Goal: Use online tool/utility: Utilize a website feature to perform a specific function

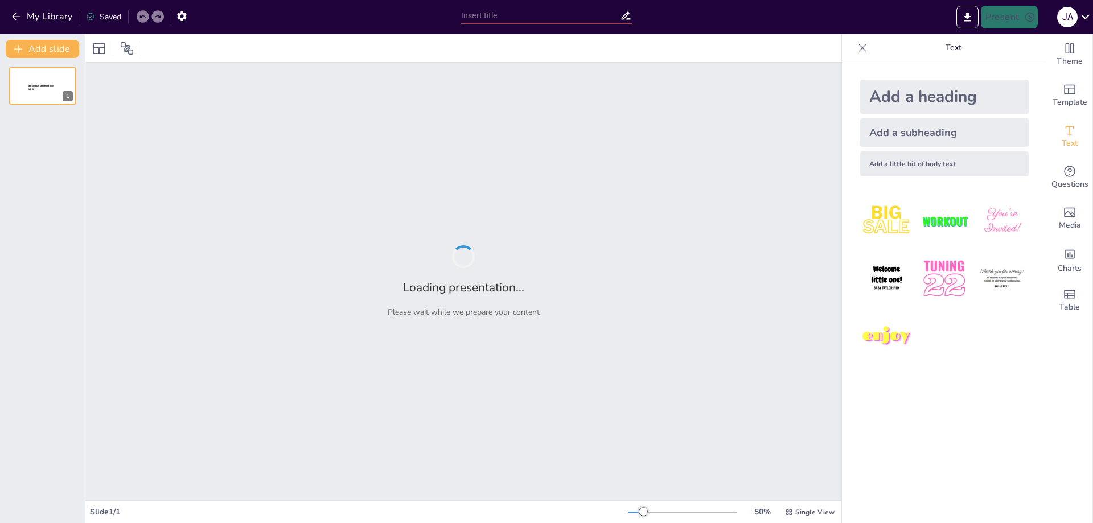
type input "Guía Completa para la Creación de Empresas: Pasos Esenciales y Consideraciones …"
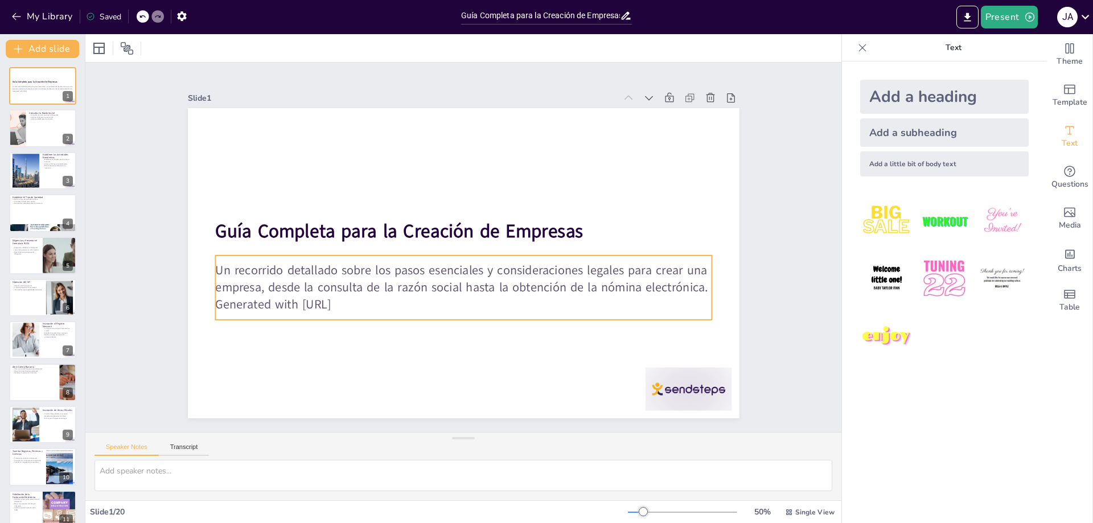
click at [432, 265] on p "Un recorrido detallado sobre los pasos esenciales y consideraciones legales par…" at bounding box center [439, 268] width 357 height 392
type input "32"
click at [432, 266] on p "Un recorrido detallado sobre los pasos esenciales y consideraciones legales par…" at bounding box center [442, 270] width 392 height 357
click at [442, 248] on icon at bounding box center [434, 256] width 16 height 16
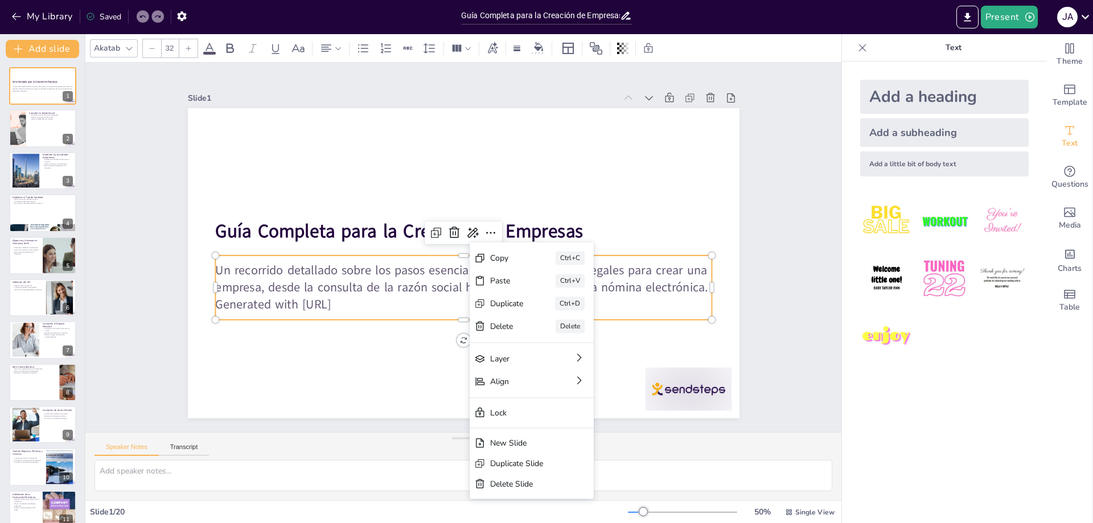
click at [772, 216] on div "Slide 1 Guía Completa para la Creación de Empresas Un recorrido detallado sobre…" at bounding box center [463, 247] width 743 height 829
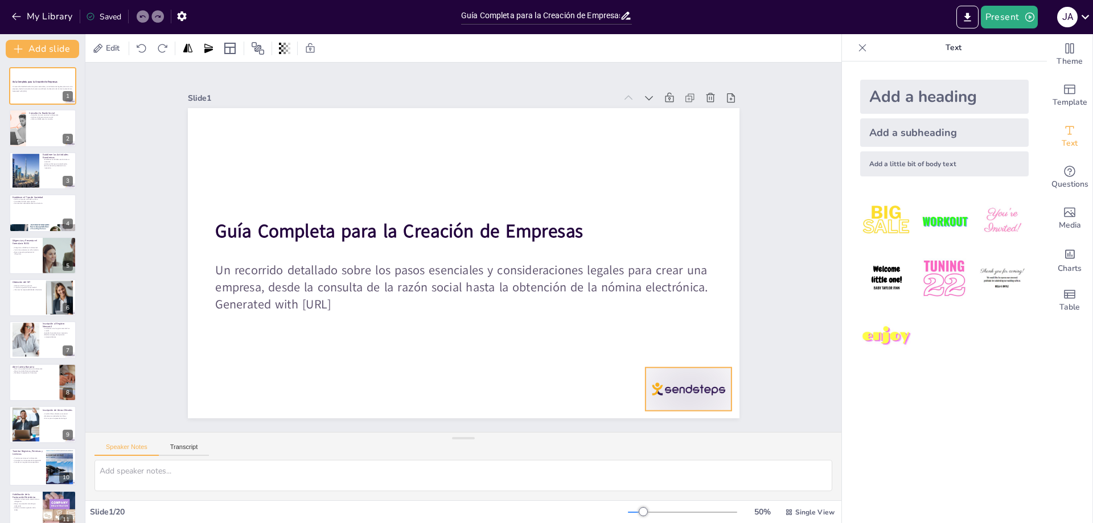
click at [341, 77] on div at bounding box center [293, 43] width 95 height 68
click at [228, 182] on icon at bounding box center [220, 174] width 15 height 15
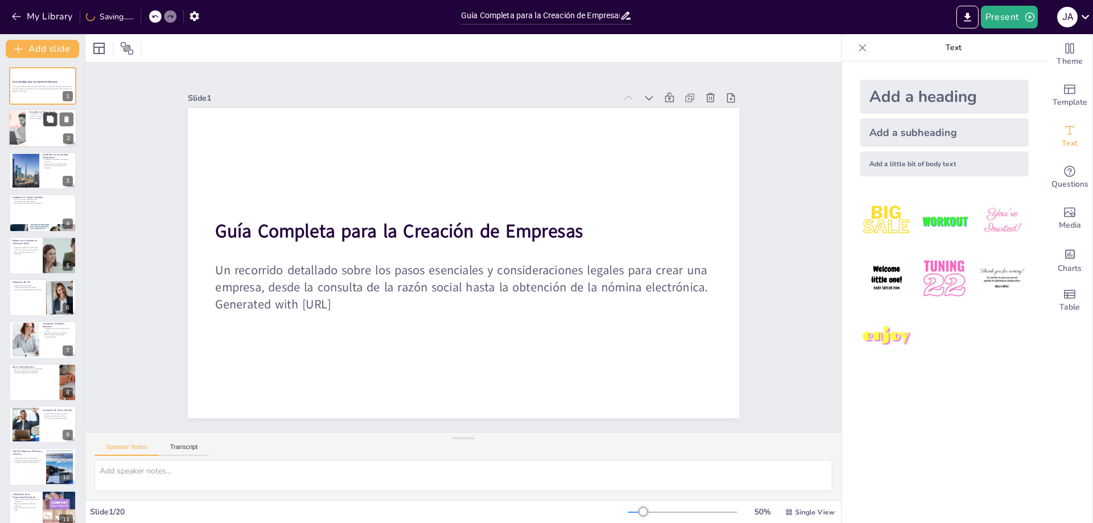
click at [52, 124] on button at bounding box center [50, 120] width 14 height 14
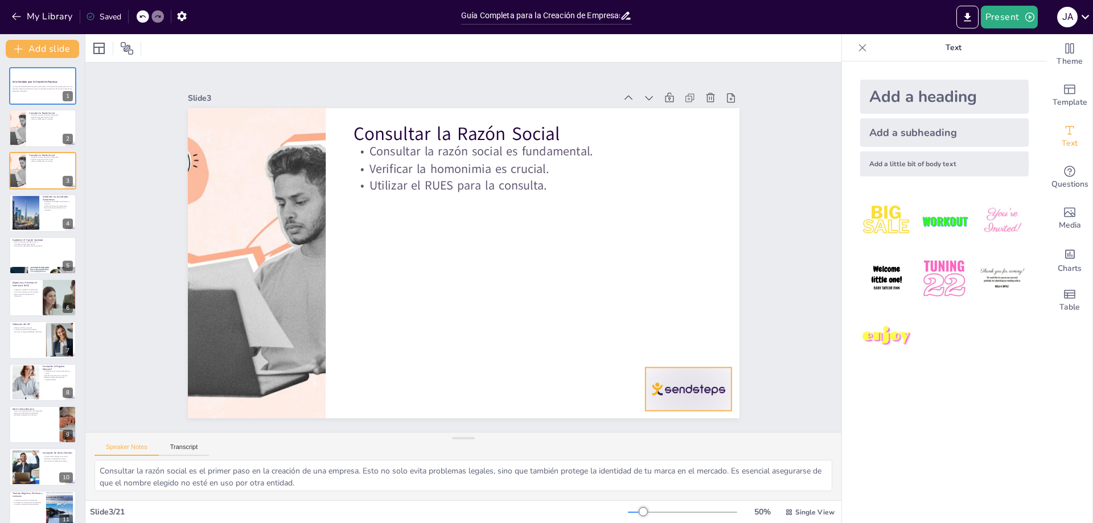
click at [412, 43] on div at bounding box center [364, 0] width 95 height 85
click at [45, 226] on div at bounding box center [43, 213] width 68 height 39
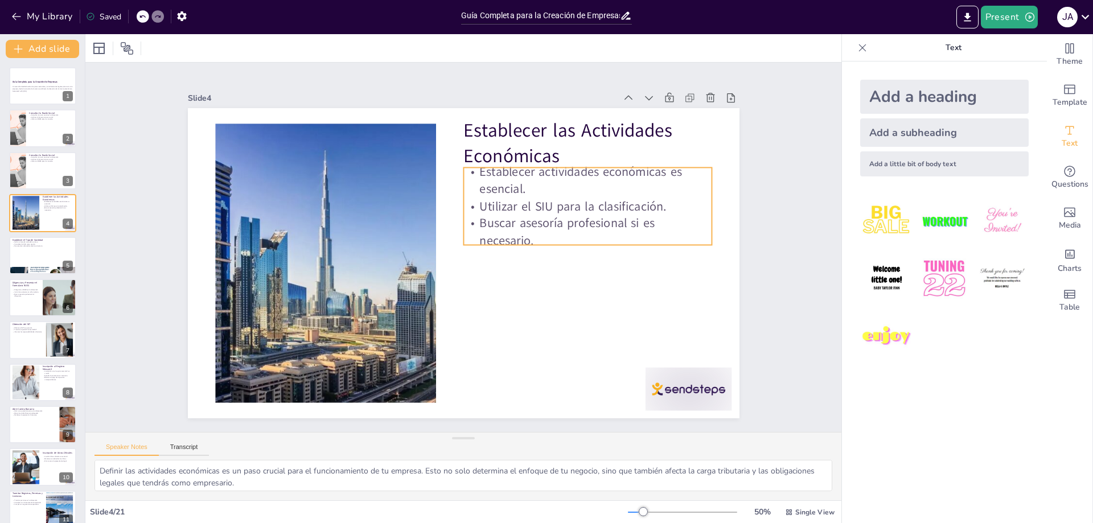
click at [434, 209] on p "Utilizar el SIU para la clasificación." at bounding box center [375, 151] width 117 height 234
click at [516, 217] on p "Buscar asesoría profesional si es necesario." at bounding box center [583, 283] width 241 height 133
click at [516, 216] on p "Buscar asesoría profesional si es necesario." at bounding box center [586, 270] width 246 height 109
click at [620, 216] on icon at bounding box center [629, 225] width 19 height 19
click at [766, 212] on div "Slide 1 Guía Completa para la Creación de Empresas Un recorrido detallado sobre…" at bounding box center [463, 247] width 743 height 829
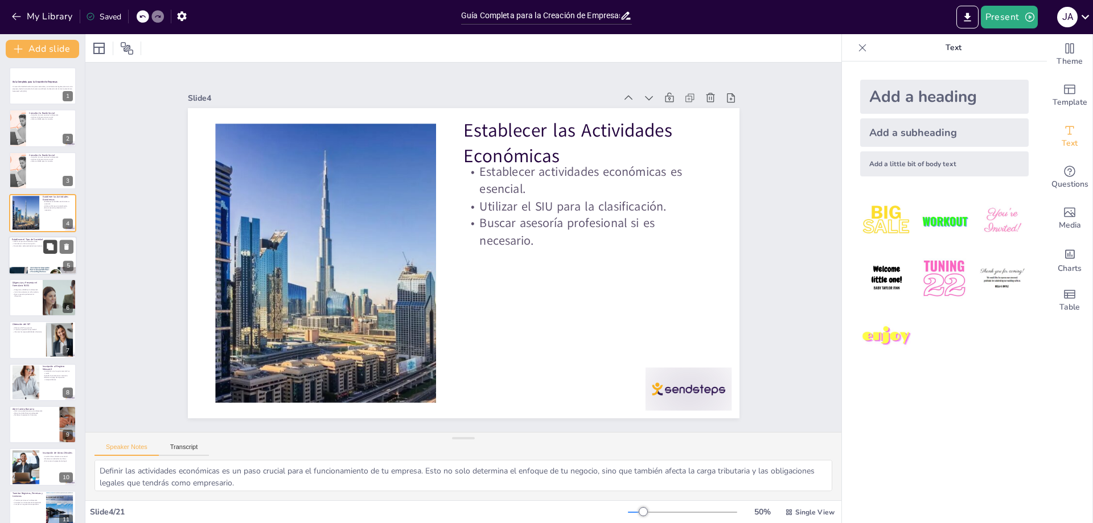
click at [50, 250] on icon at bounding box center [50, 246] width 7 height 7
type textarea "La elección del tipo de sociedad es un aspecto fundamental en la creación de un…"
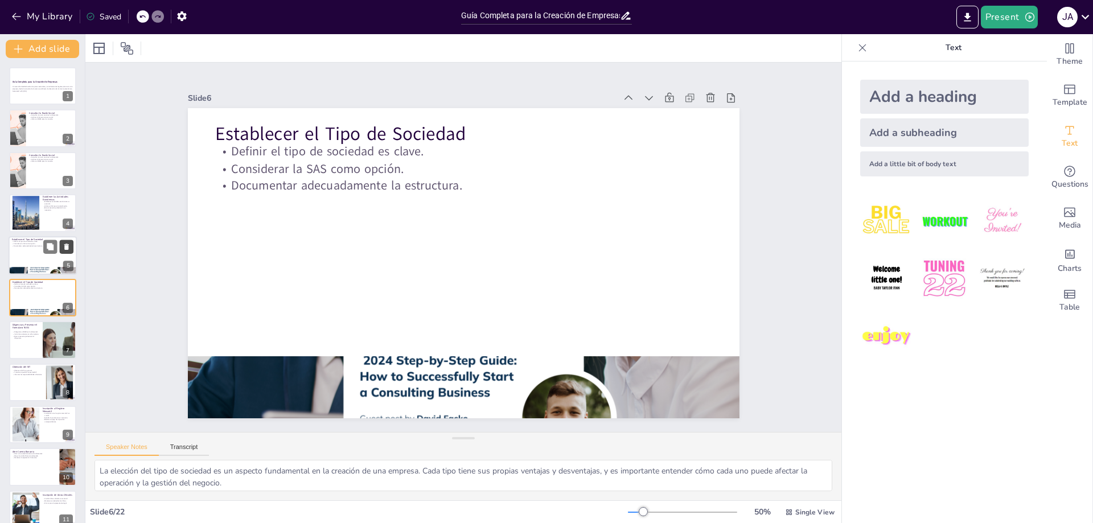
scroll to position [7, 0]
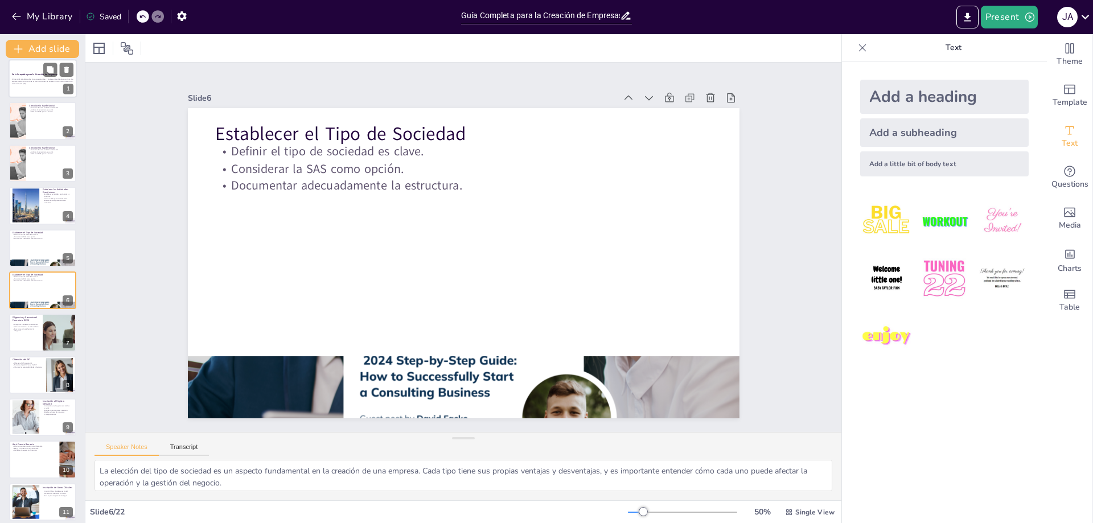
click at [43, 81] on p "Un recorrido detallado sobre los pasos esenciales y consideraciones legales par…" at bounding box center [42, 81] width 61 height 4
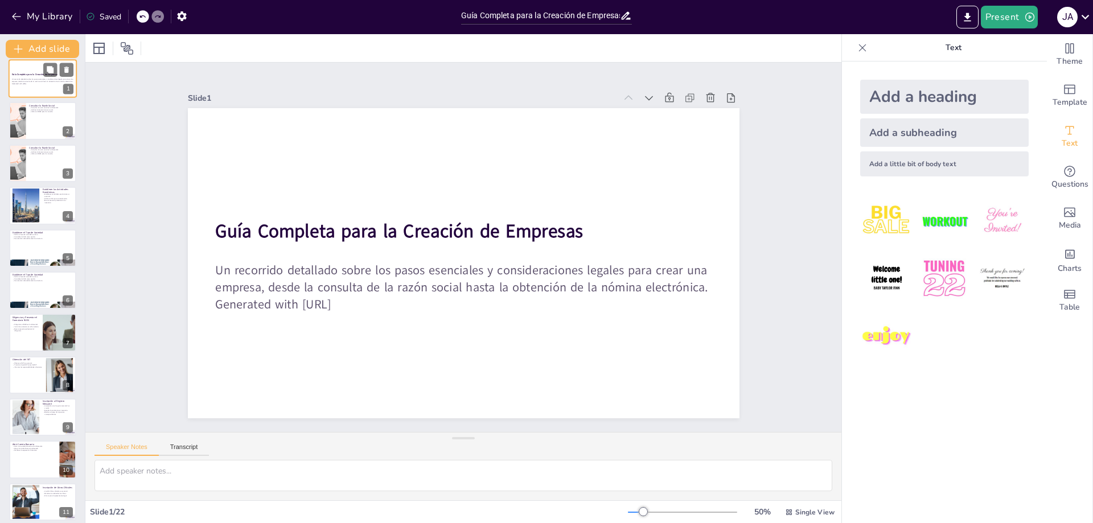
scroll to position [0, 0]
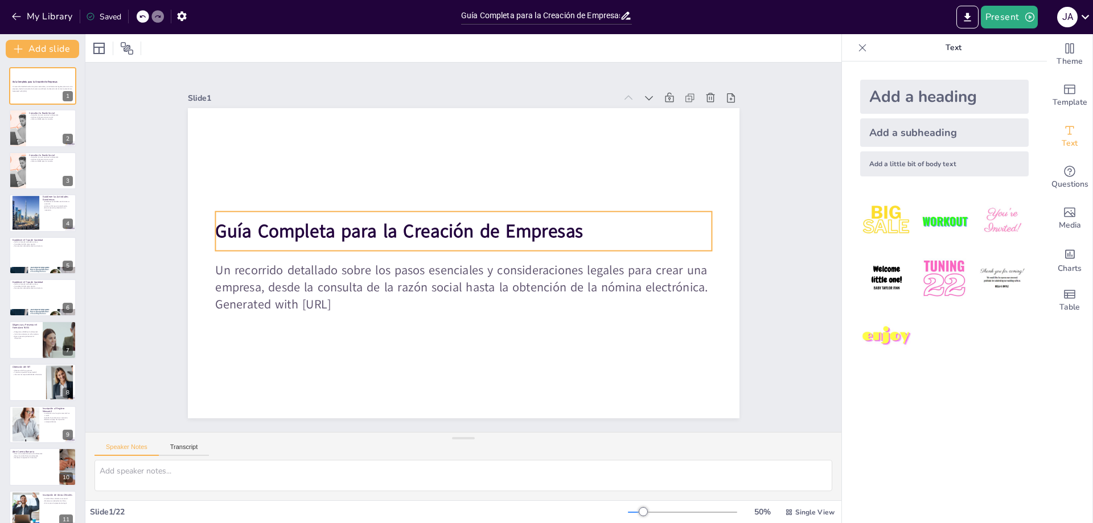
click at [322, 225] on strong "Guía Completa para la Creación de Empresas" at bounding box center [438, 186] width 236 height 312
click at [484, 188] on icon at bounding box center [491, 194] width 14 height 13
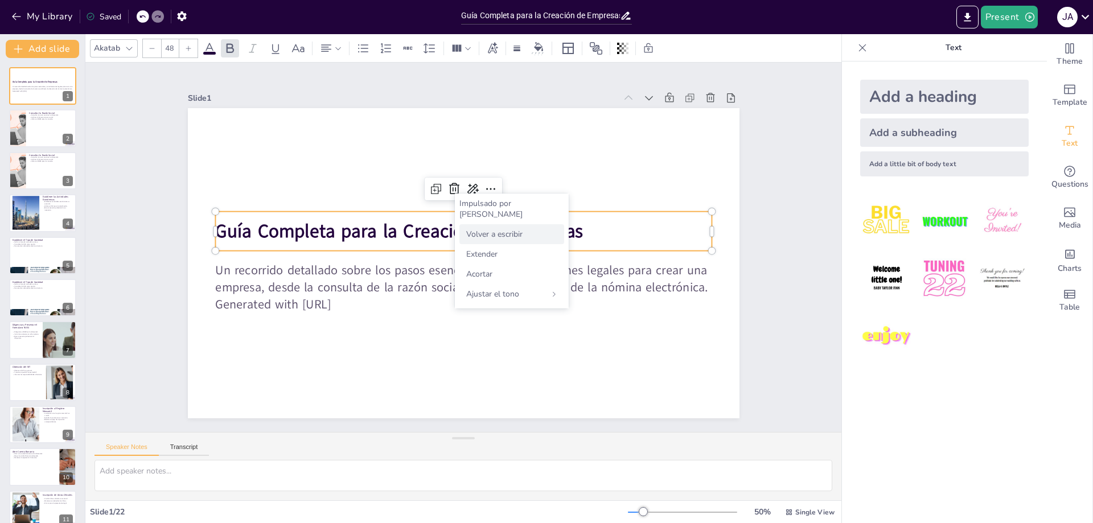
click at [494, 229] on font "Volver a escribir" at bounding box center [494, 234] width 56 height 11
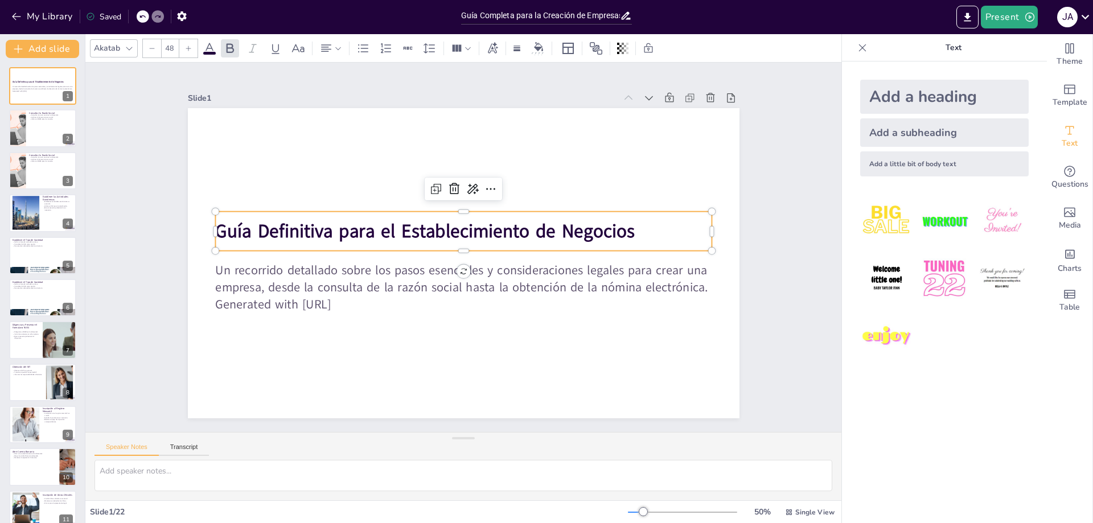
click at [322, 230] on strong "Guía Definitiva para el Establecimiento de Negocios" at bounding box center [429, 224] width 416 height 112
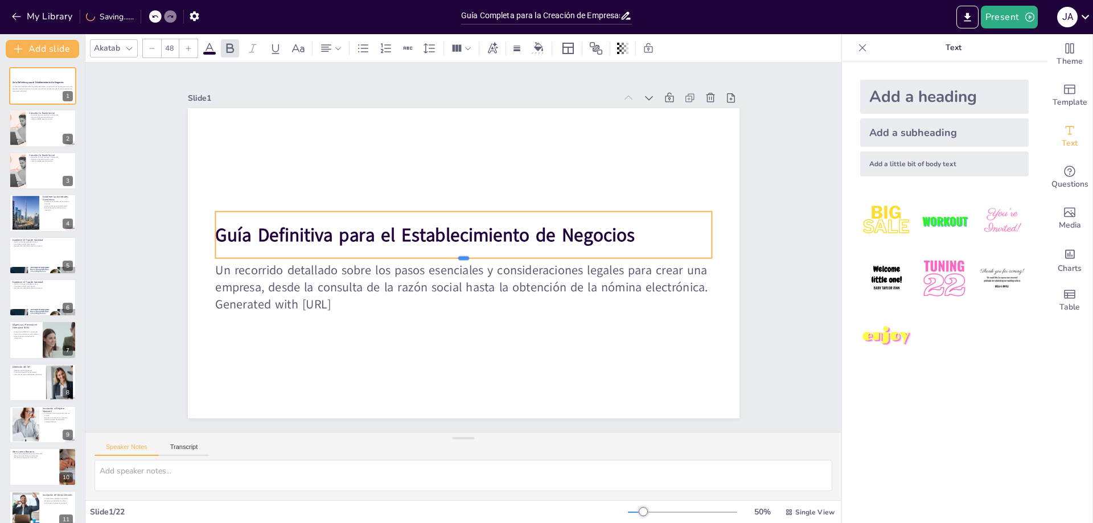
drag, startPoint x: 457, startPoint y: 246, endPoint x: 470, endPoint y: 211, distance: 37.6
click at [457, 254] on div at bounding box center [448, 250] width 112 height 487
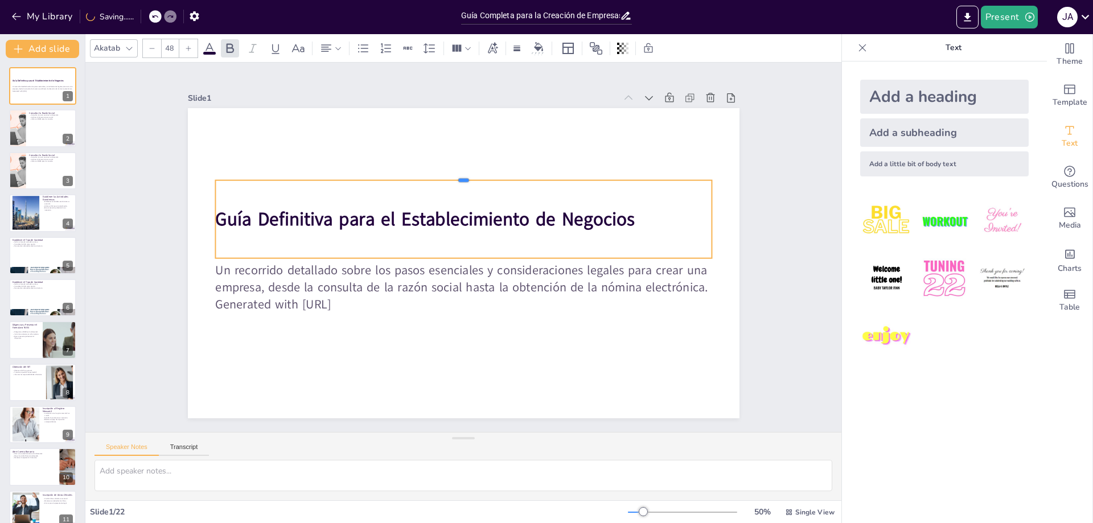
drag, startPoint x: 472, startPoint y: 207, endPoint x: 483, endPoint y: 175, distance: 33.5
click at [483, 175] on div at bounding box center [492, 182] width 457 height 210
click at [321, 215] on strong "Guía Definitiva para el Establecimiento de Negocios" at bounding box center [507, 267] width 416 height 112
click at [325, 215] on strong "Guía Definitiva para el Establecimiento de Negocios" at bounding box center [439, 206] width 393 height 194
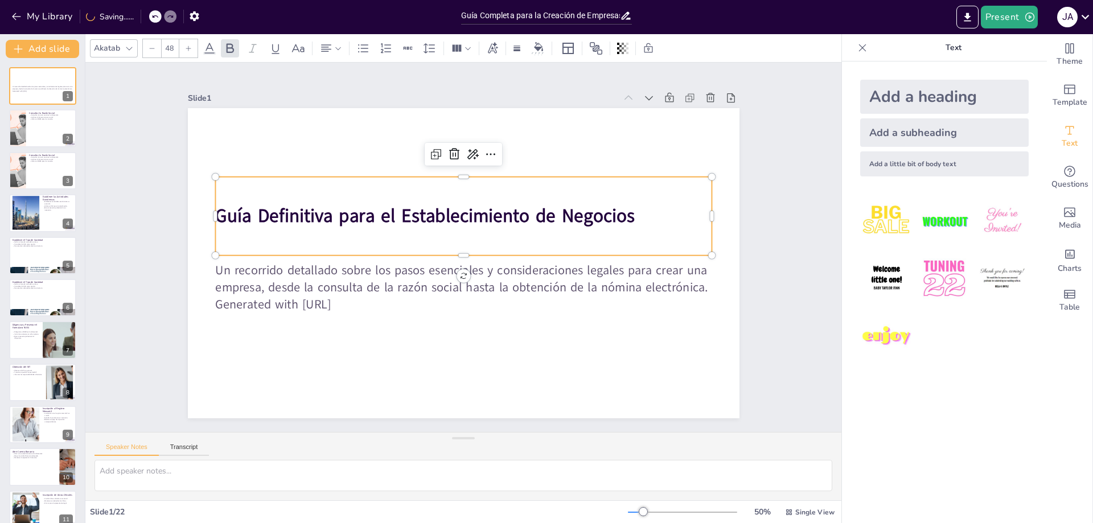
click at [411, 215] on strong "Guía Definitiva para el Establecimiento de Negocios" at bounding box center [508, 224] width 194 height 393
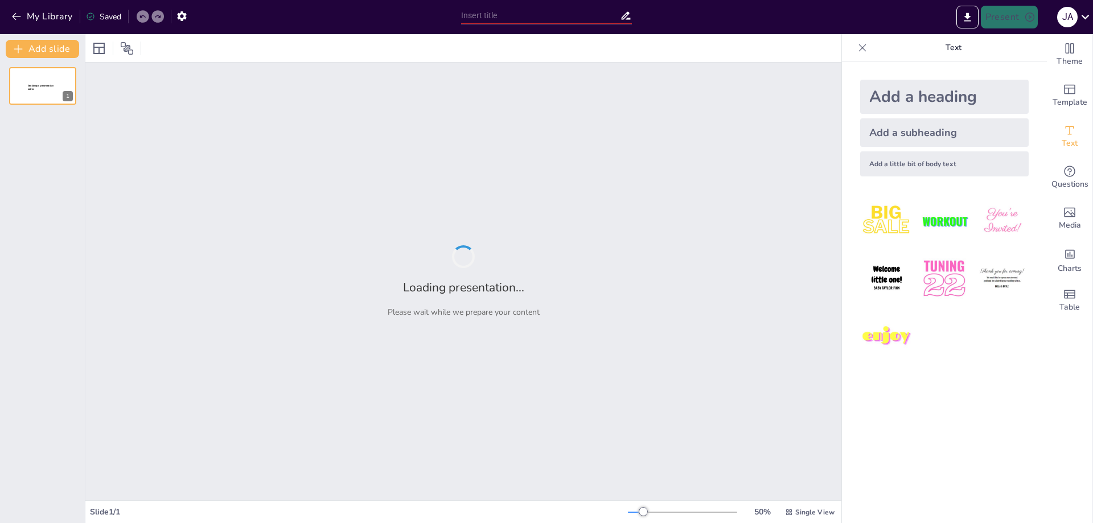
type input "CREACION DE EMPRESA"
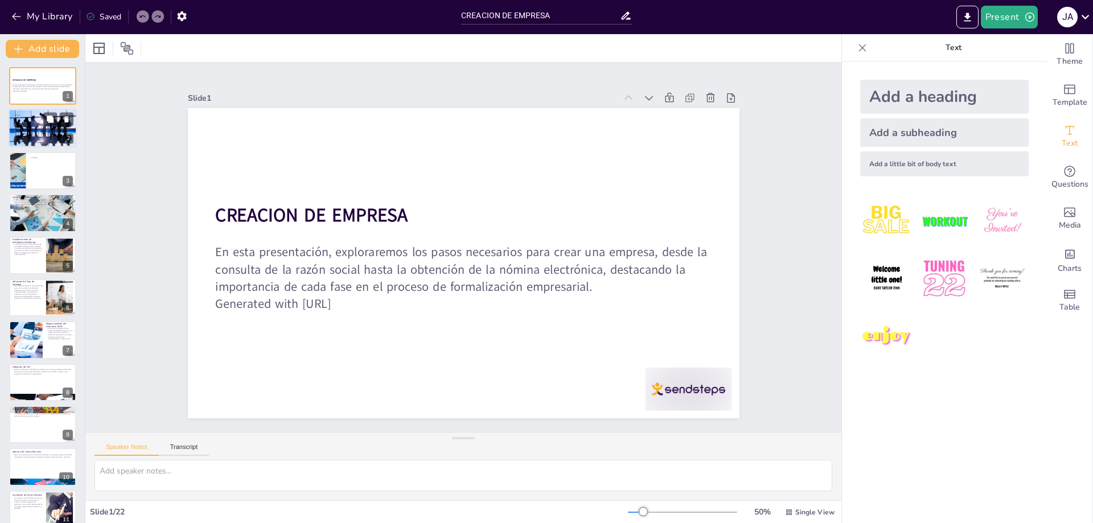
click at [52, 132] on div at bounding box center [42, 128] width 77 height 39
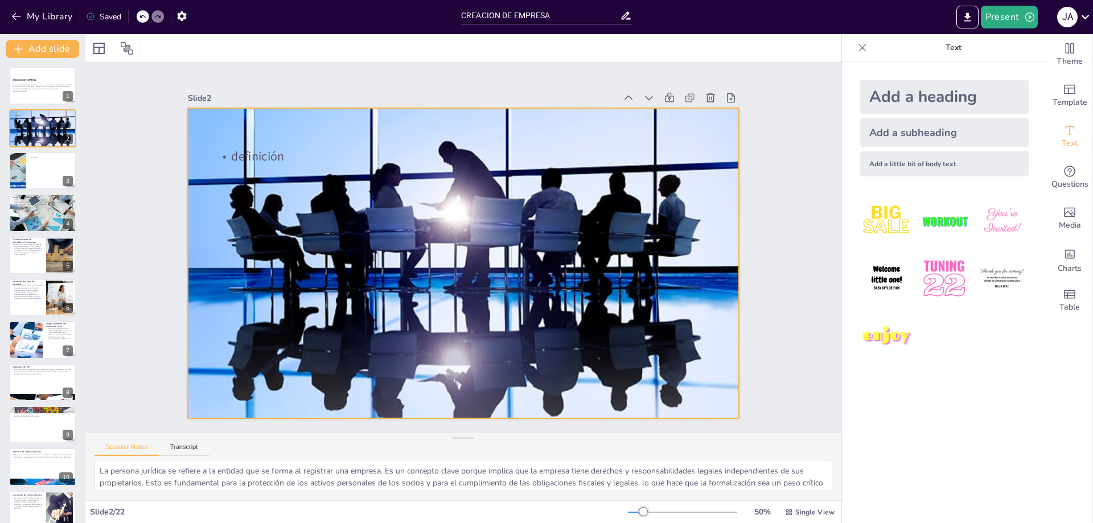
click at [267, 203] on div at bounding box center [462, 262] width 650 height 373
click at [47, 165] on icon at bounding box center [50, 162] width 8 height 8
type textarea "Conocer las entidades relacionadas en el proceso de creación de empresas es cru…"
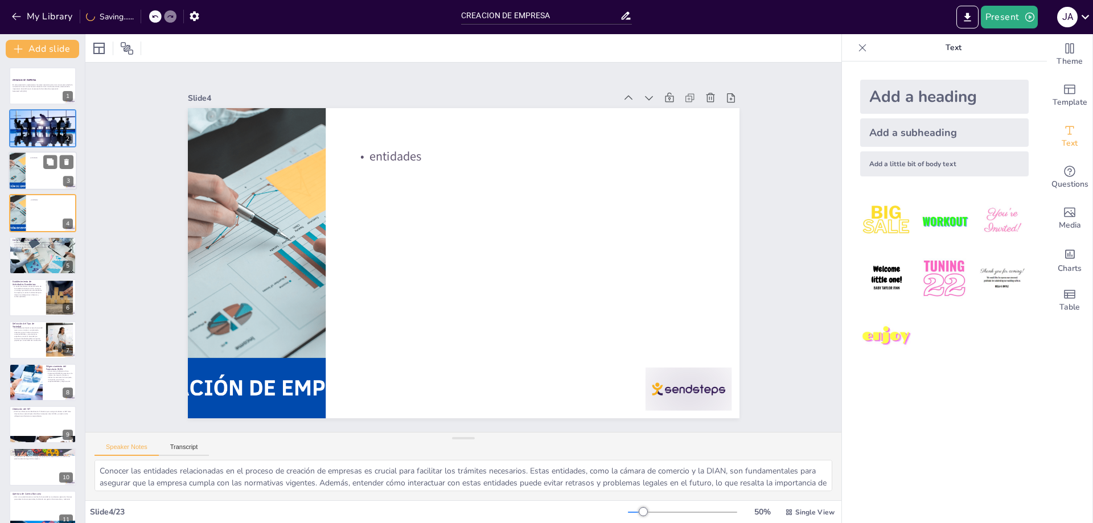
click at [42, 178] on div at bounding box center [43, 170] width 68 height 39
click at [50, 204] on icon at bounding box center [50, 203] width 7 height 7
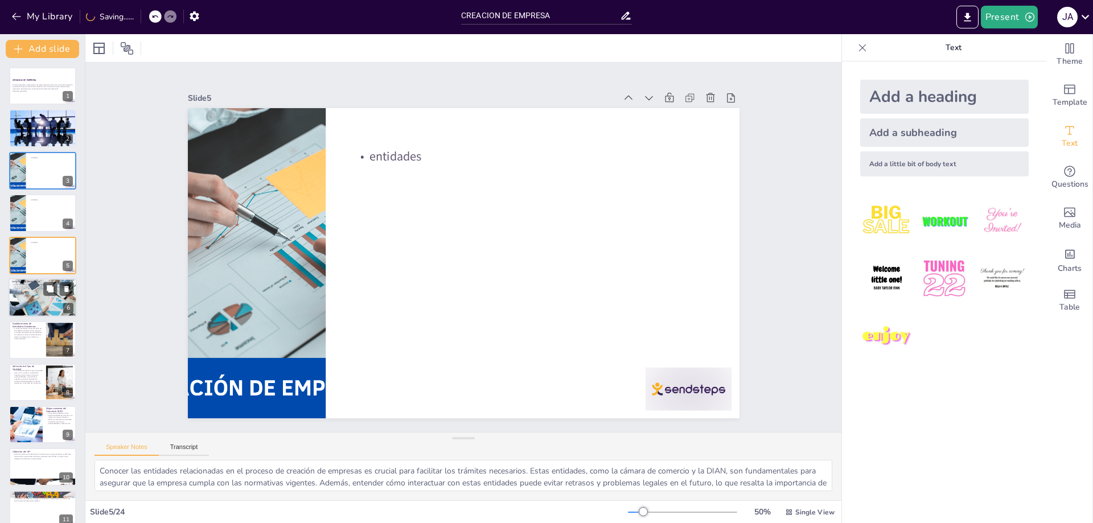
click at [39, 307] on div at bounding box center [43, 298] width 68 height 68
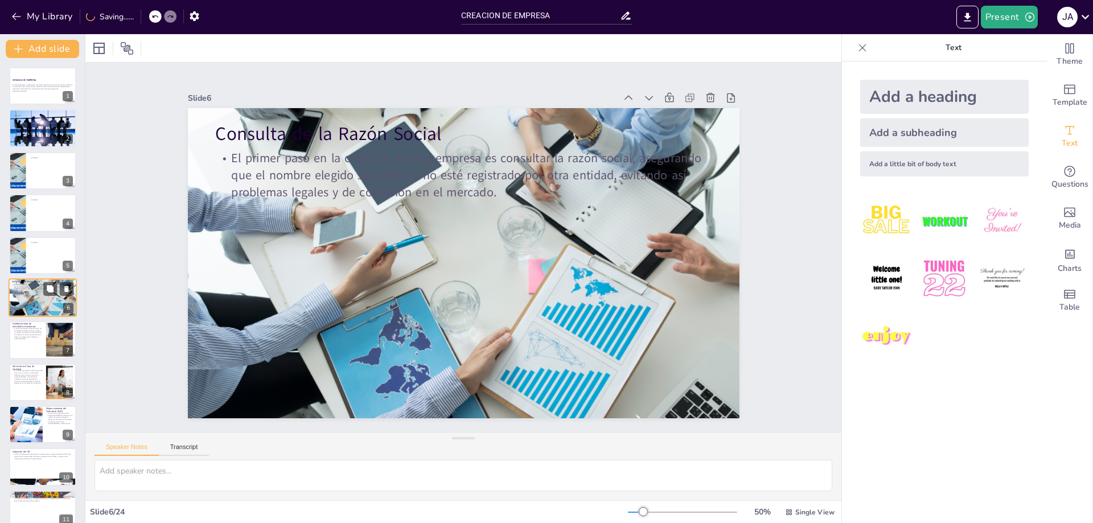
scroll to position [7, 0]
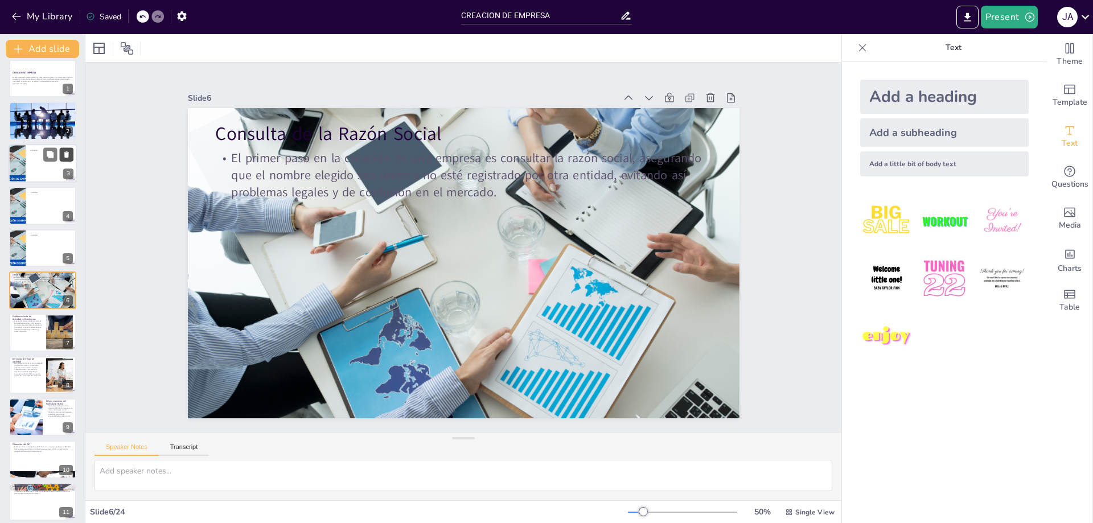
click at [65, 150] on button at bounding box center [67, 154] width 14 height 14
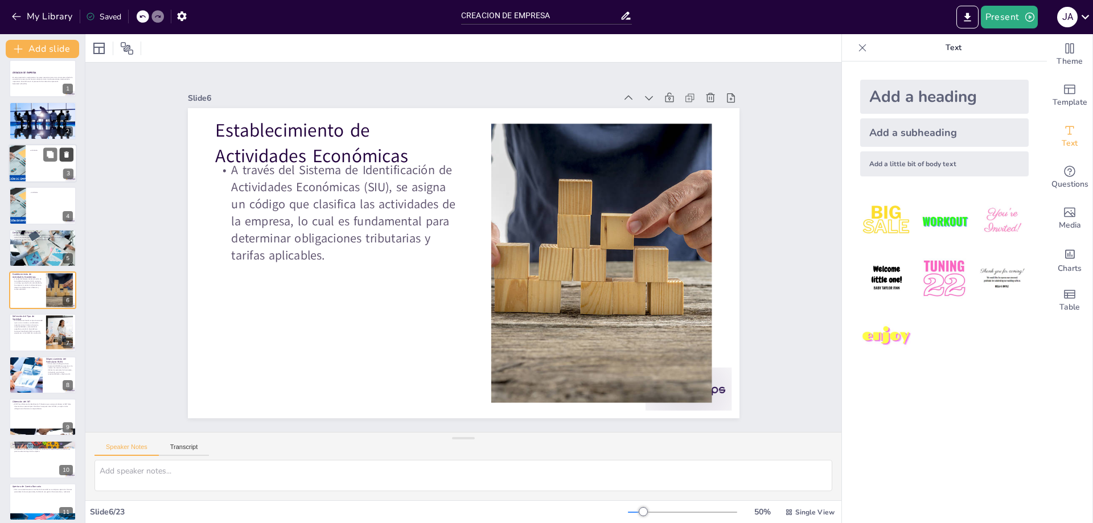
click at [68, 152] on icon at bounding box center [66, 154] width 5 height 6
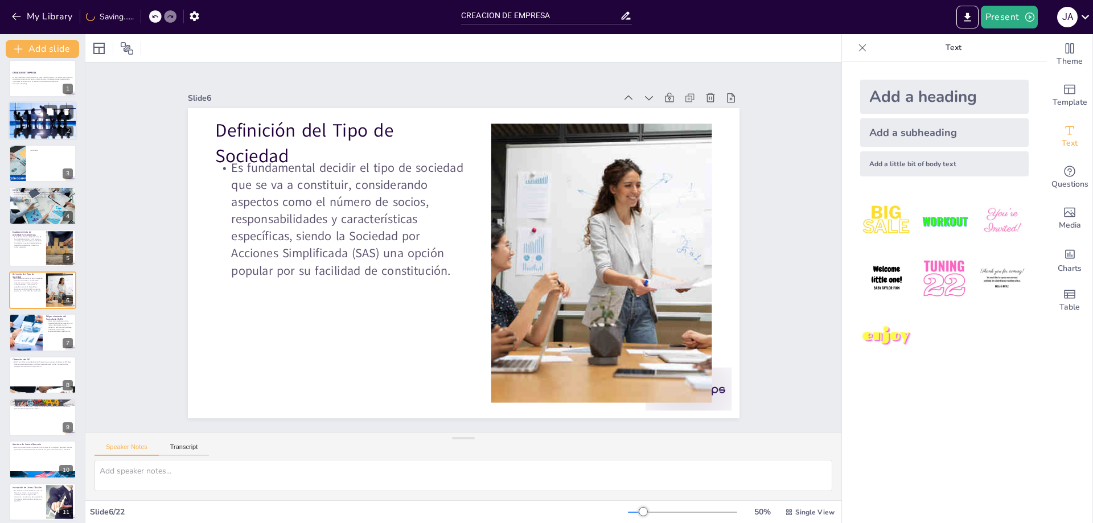
click at [51, 120] on div at bounding box center [42, 121] width 77 height 39
type textarea "La persona jurídica se refiere a la entidad que se forma al registrar una empre…"
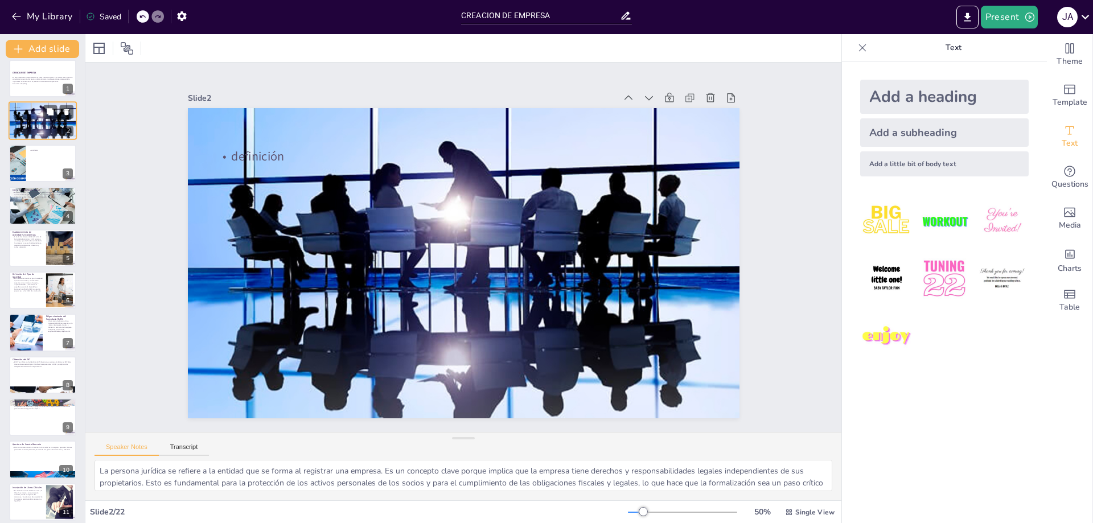
scroll to position [0, 0]
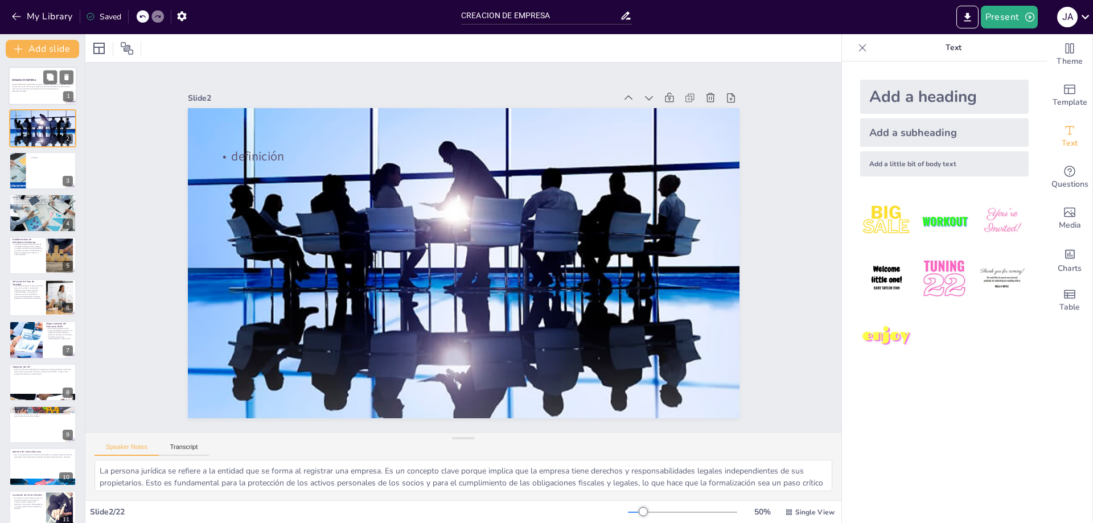
click at [38, 85] on p "En esta presentación, exploraremos los pasos necesarios para crear una empresa,…" at bounding box center [42, 87] width 61 height 6
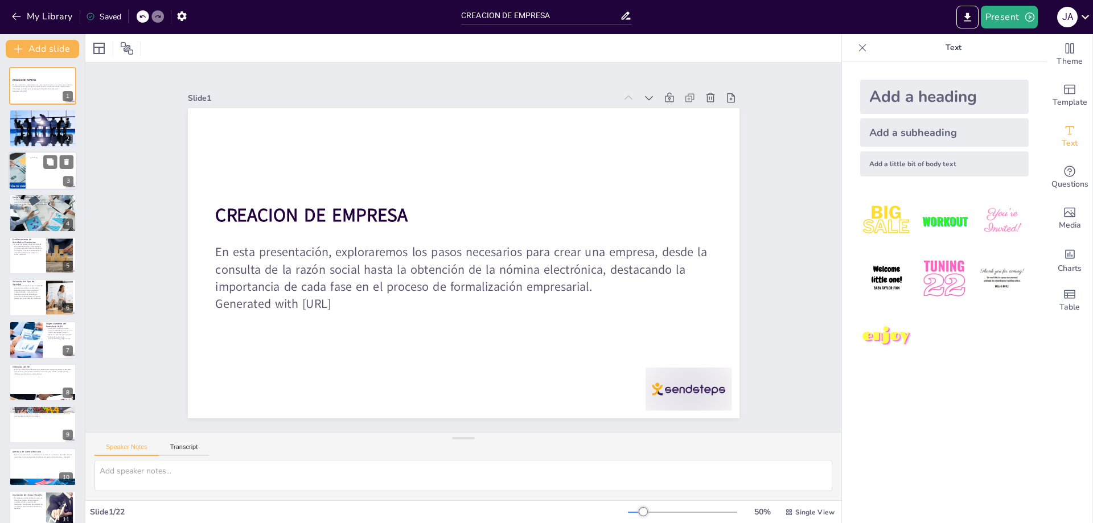
click at [37, 173] on div at bounding box center [43, 170] width 68 height 39
type textarea "Conocer las entidades relacionadas en el proceso de creación de empresas es cru…"
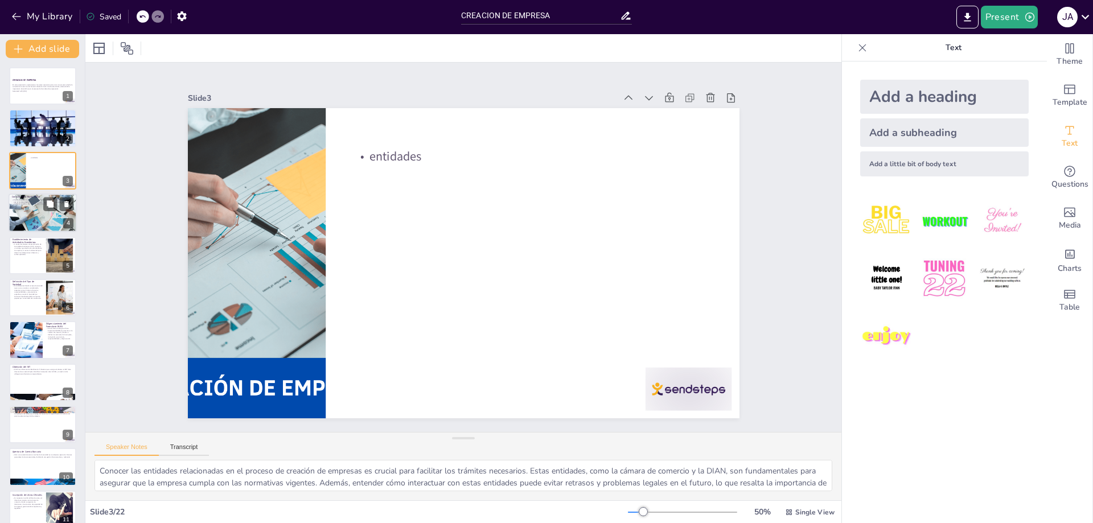
click at [34, 216] on div at bounding box center [43, 213] width 68 height 68
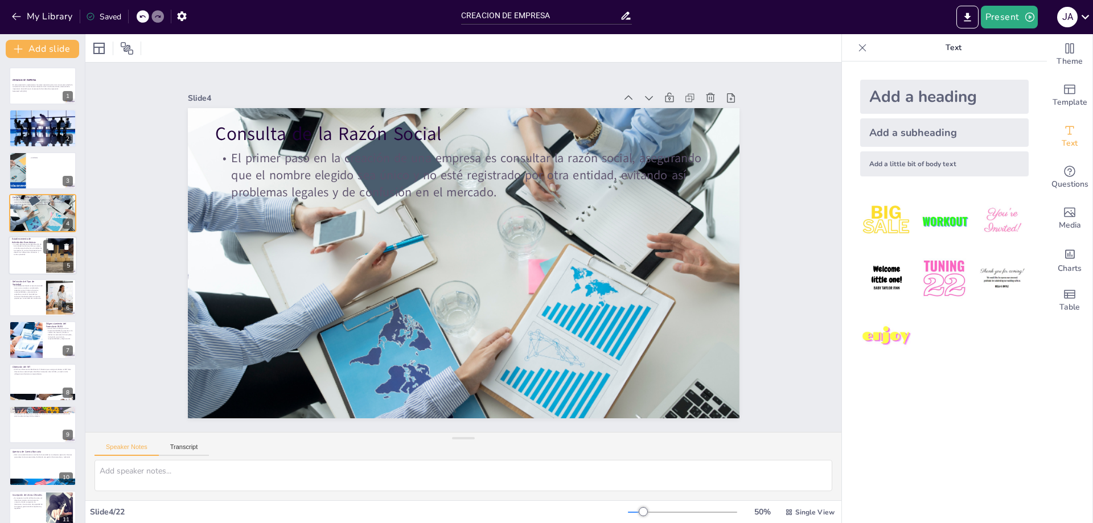
click at [28, 265] on div at bounding box center [43, 255] width 68 height 39
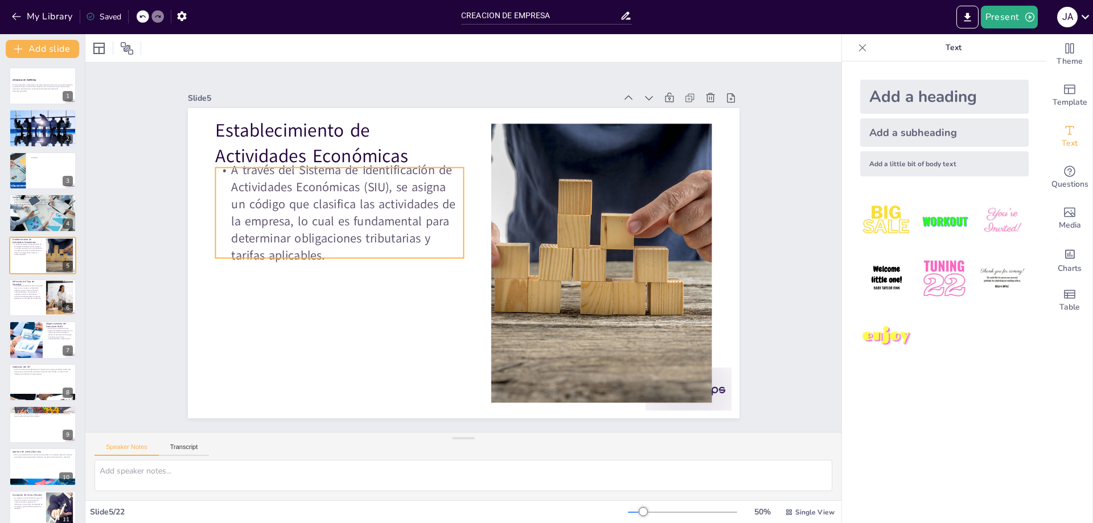
click at [277, 200] on p "A través del Sistema de Identificación de Actividades Económicas (SIU), se asig…" at bounding box center [344, 200] width 258 height 129
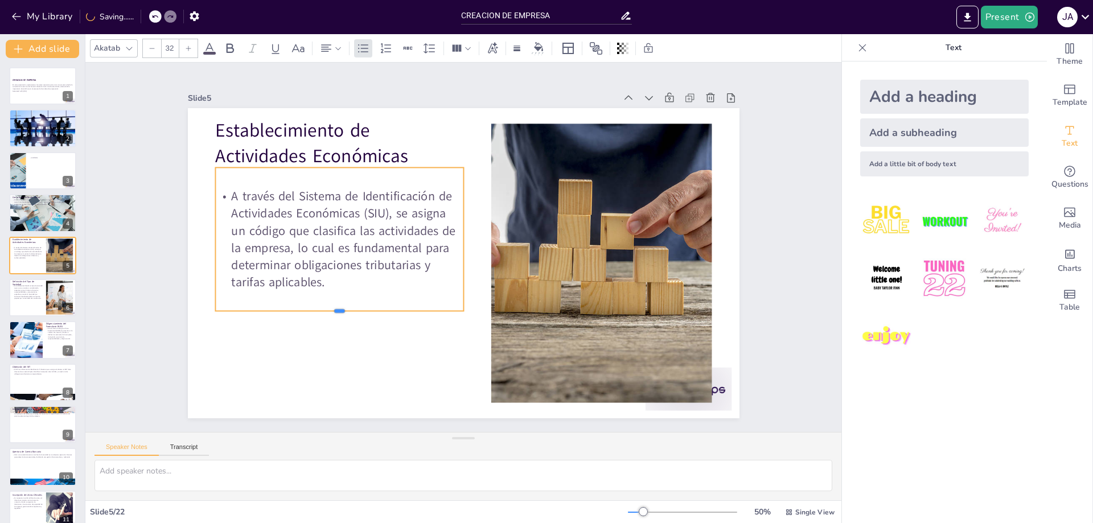
drag, startPoint x: 351, startPoint y: 254, endPoint x: 352, endPoint y: 312, distance: 57.5
click at [352, 312] on div at bounding box center [339, 315] width 248 height 9
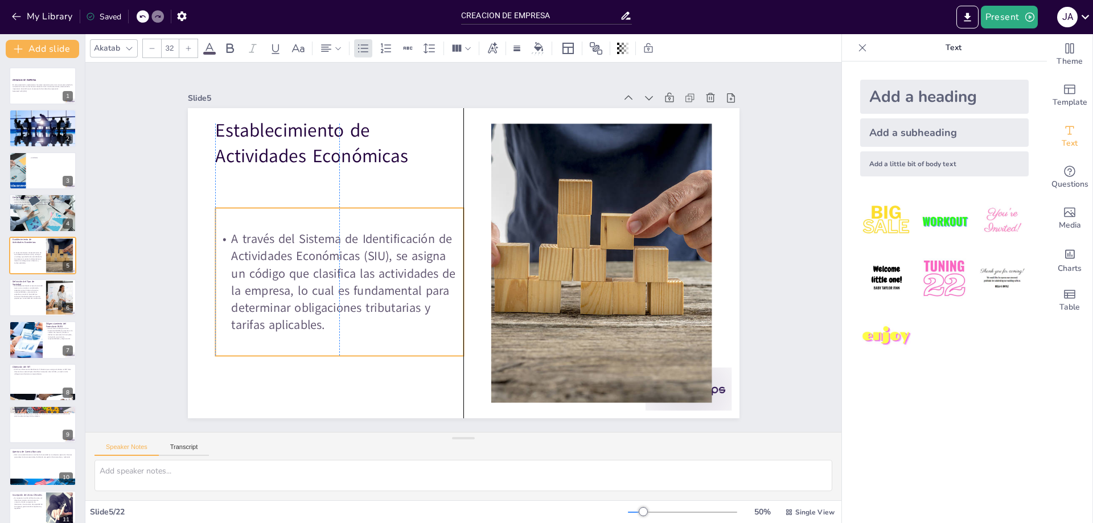
drag, startPoint x: 330, startPoint y: 189, endPoint x: 331, endPoint y: 206, distance: 17.1
click at [331, 208] on div "A través del Sistema de Identificación de Actividades Económicas (SIU), se asig…" at bounding box center [339, 282] width 248 height 148
click at [33, 290] on p "Es fundamental decidir el tipo de sociedad que se va a constituir, considerando…" at bounding box center [27, 292] width 31 height 15
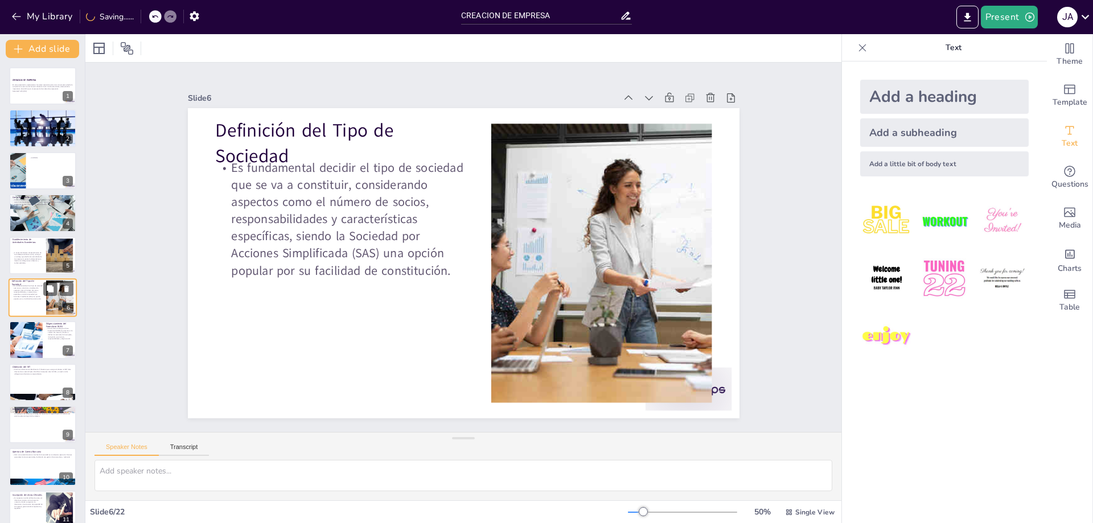
scroll to position [7, 0]
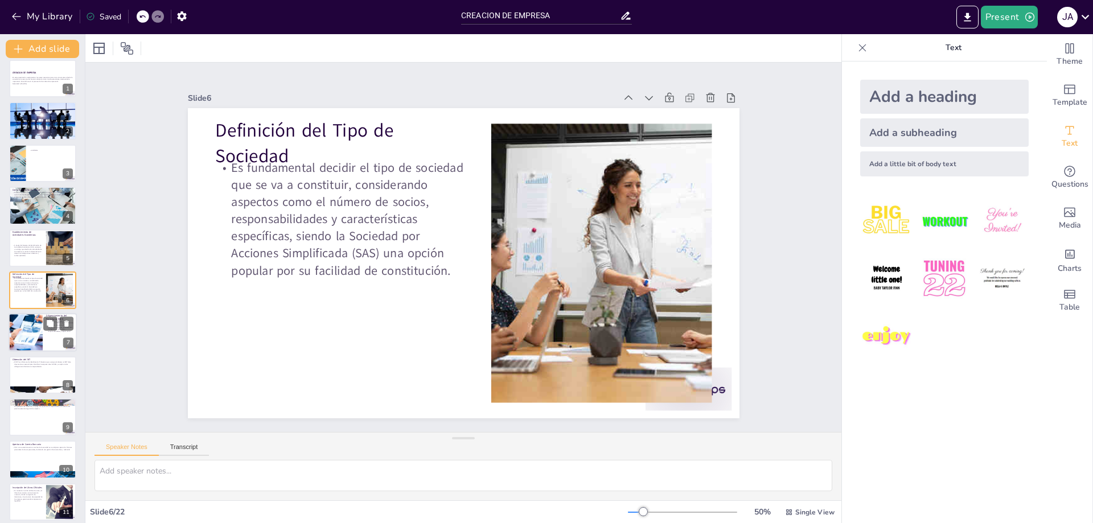
click at [47, 335] on div at bounding box center [43, 333] width 68 height 39
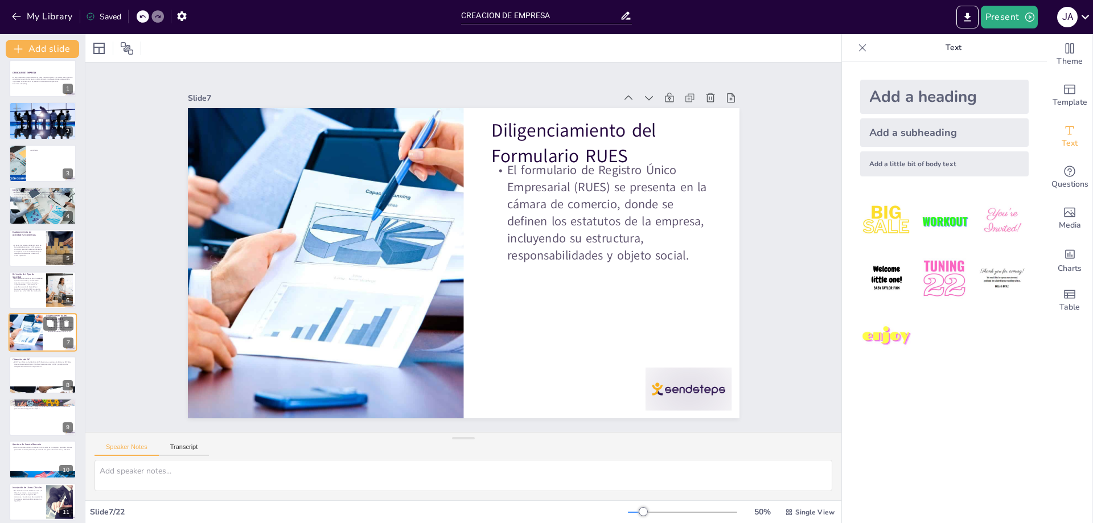
scroll to position [50, 0]
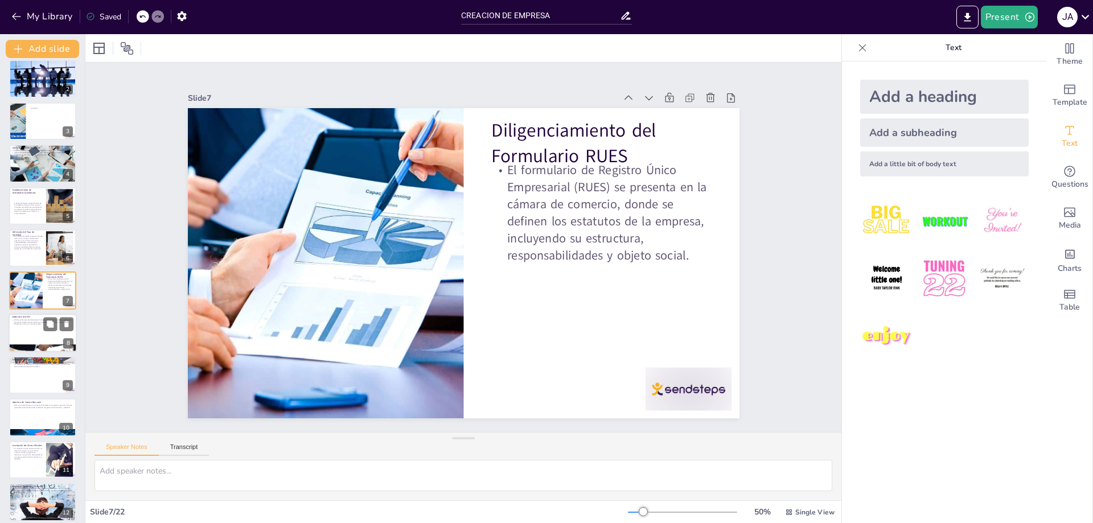
click at [17, 325] on p "El NIT es el Número de Identificación Tributaria que se asigna al obtener el RU…" at bounding box center [42, 322] width 61 height 6
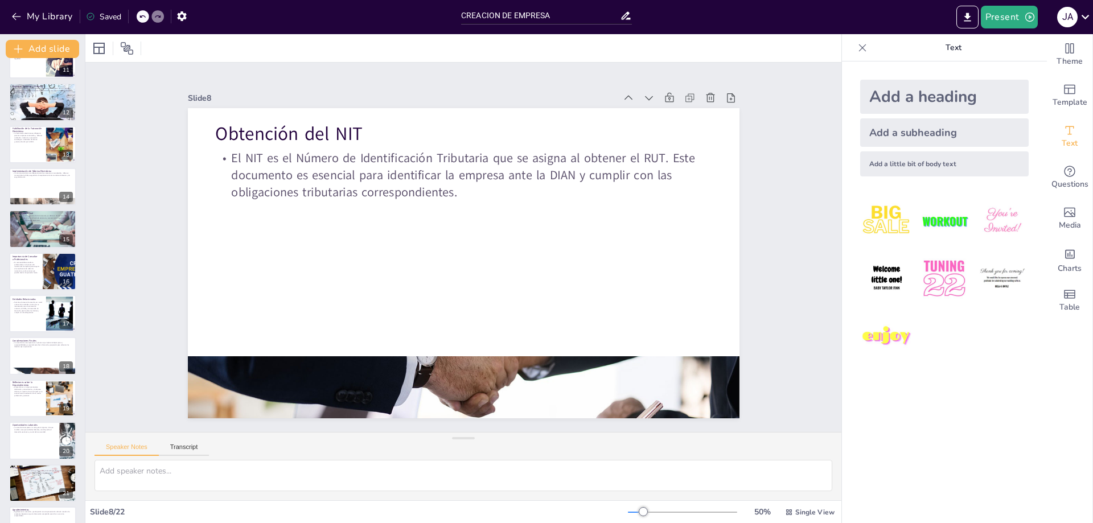
scroll to position [480, 0]
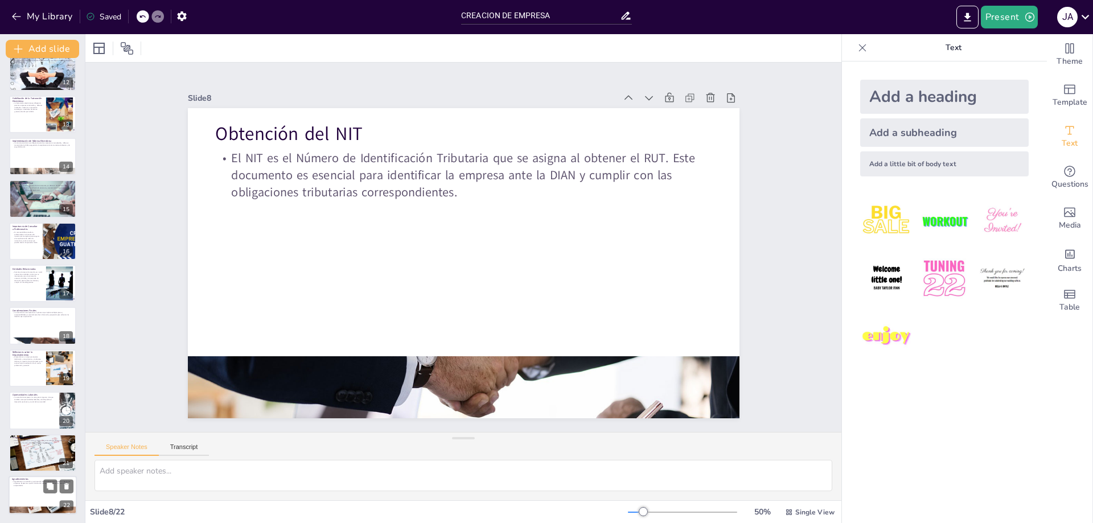
click at [50, 498] on div at bounding box center [43, 495] width 68 height 39
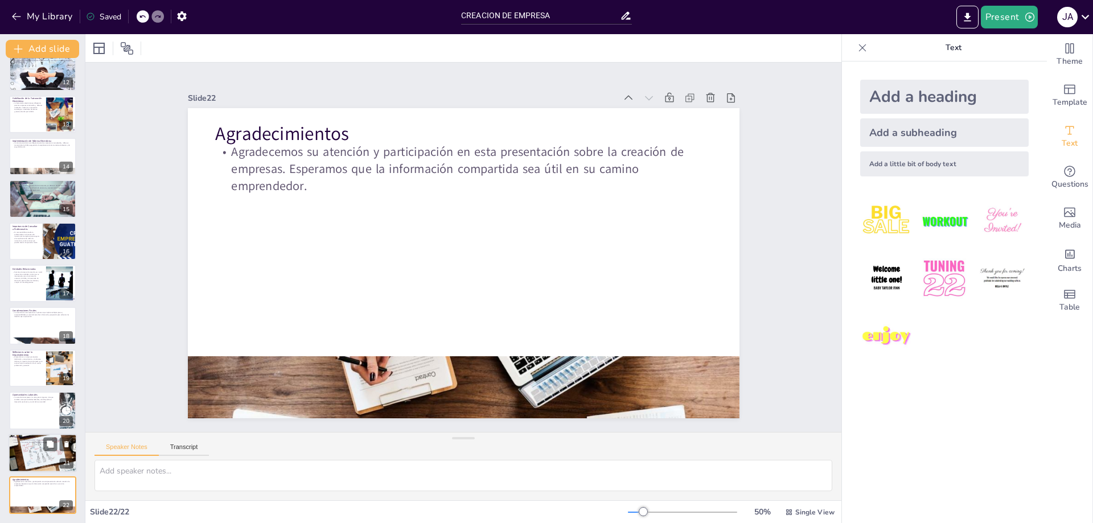
click at [31, 449] on div at bounding box center [43, 453] width 68 height 48
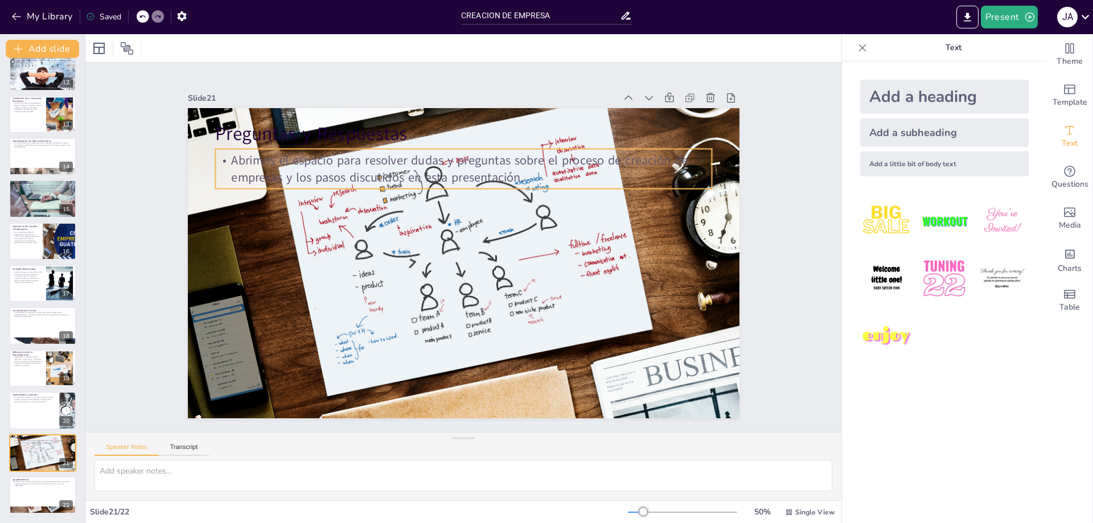
click at [356, 180] on p "Abrimos el espacio para resolver dudas y preguntas sobre el proceso de creación…" at bounding box center [463, 169] width 496 height 34
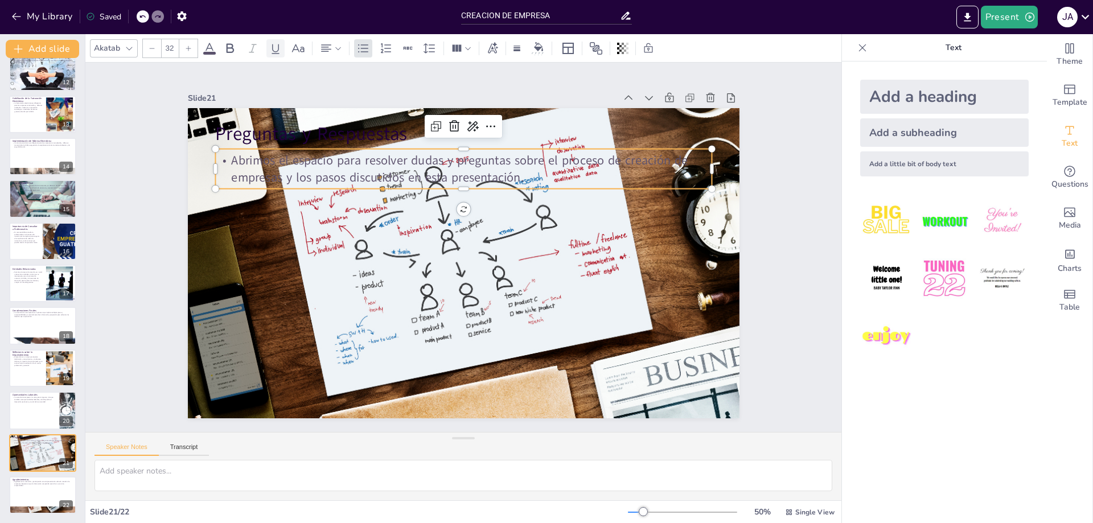
click at [274, 48] on icon at bounding box center [276, 49] width 14 height 14
click at [212, 50] on icon at bounding box center [209, 48] width 10 height 11
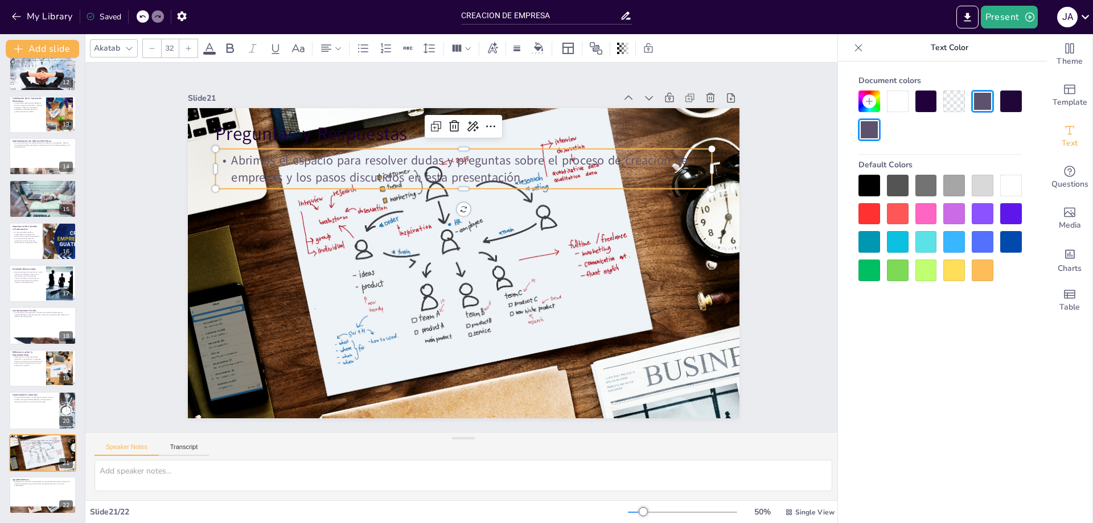
click at [1016, 245] on div at bounding box center [1011, 242] width 22 height 22
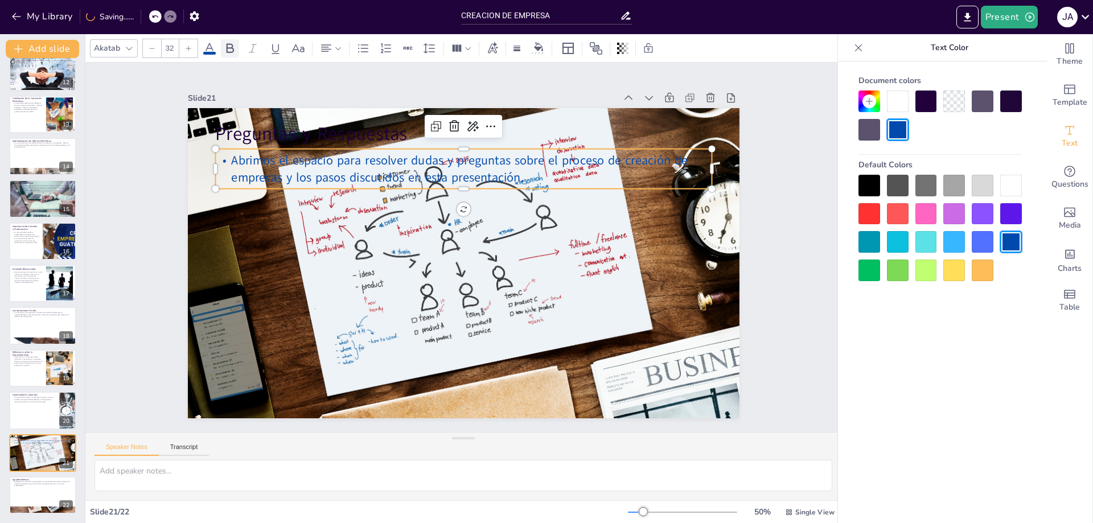
click at [231, 52] on icon at bounding box center [230, 48] width 7 height 10
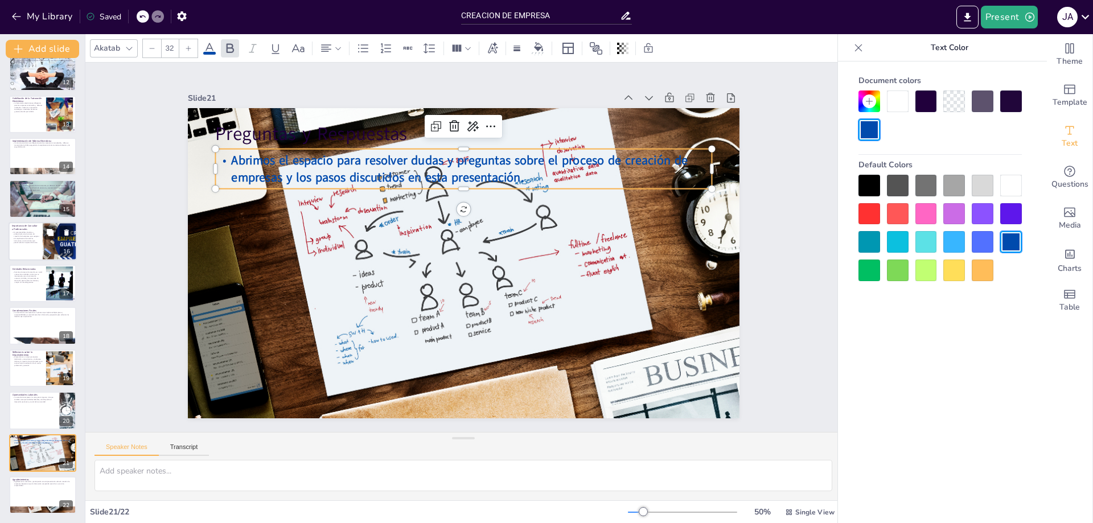
click at [43, 241] on div at bounding box center [60, 241] width 68 height 39
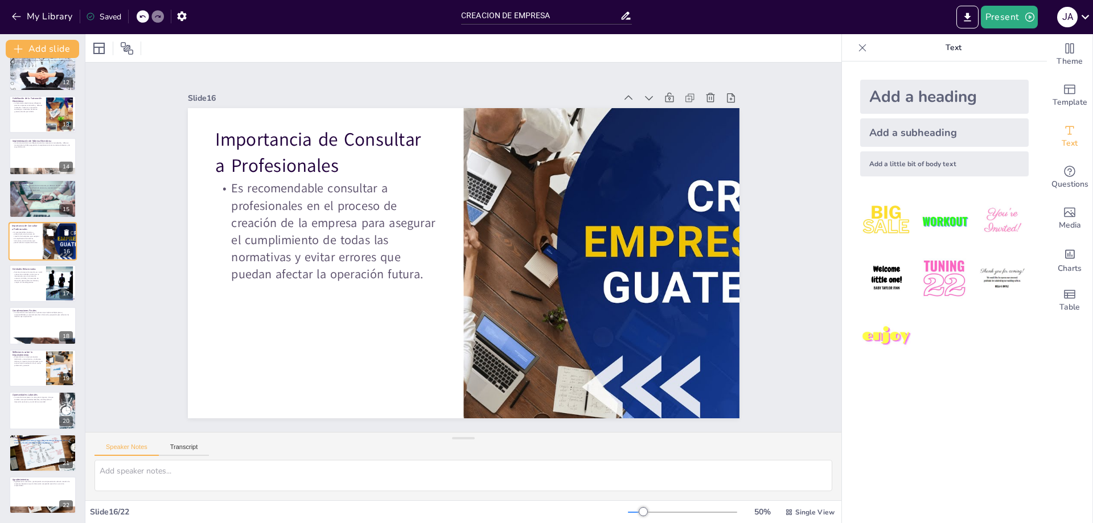
scroll to position [430, 0]
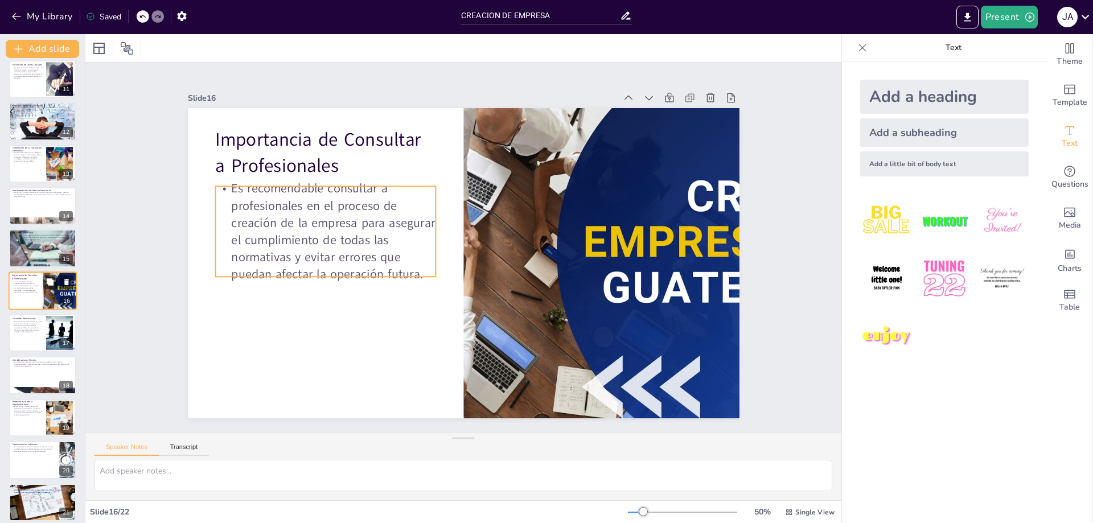
click at [28, 291] on p "Es recomendable consultar a profesionales en el proceso de creación de la empre…" at bounding box center [25, 287] width 27 height 13
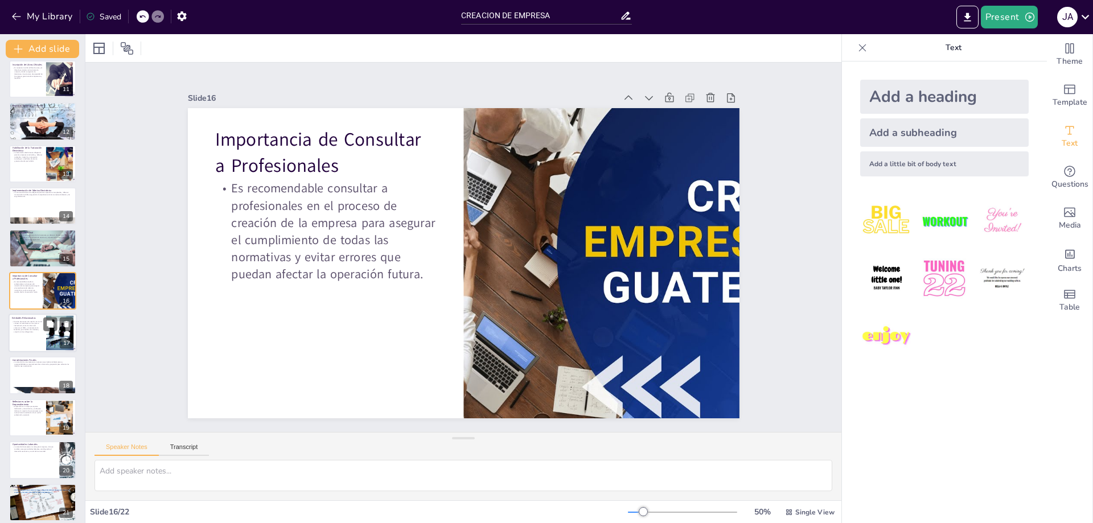
click at [27, 324] on p "Durante el proceso de creación, es crucial conocer las entidades con las que se…" at bounding box center [27, 326] width 31 height 13
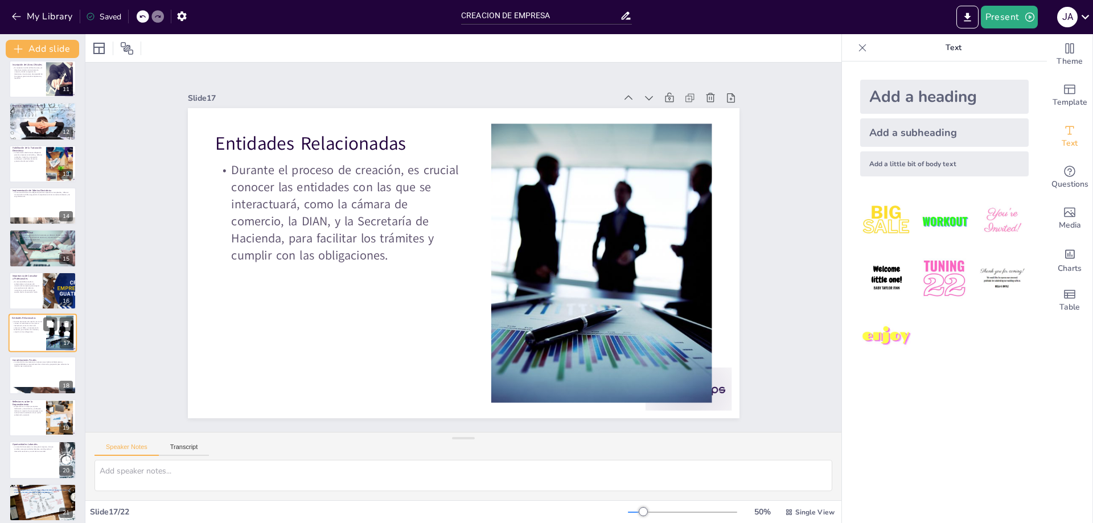
scroll to position [473, 0]
